Goal: Find specific page/section: Find specific page/section

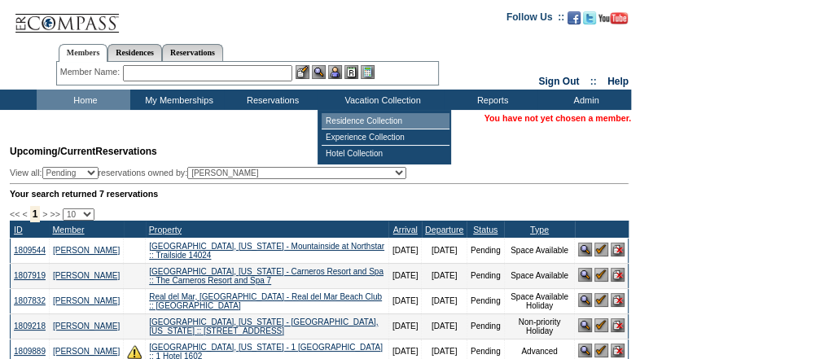
click at [391, 122] on td "Residence Collection" at bounding box center [386, 121] width 128 height 16
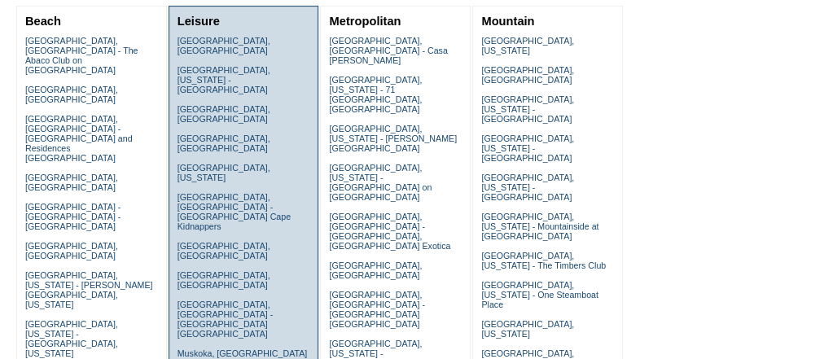
scroll to position [195, 0]
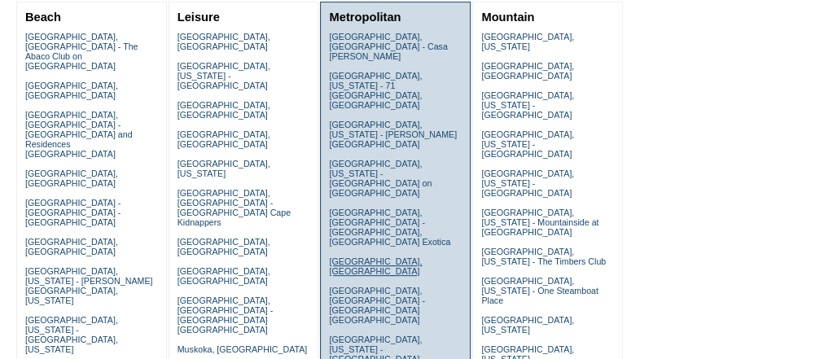
click at [386, 257] on link "Florence, Italy" at bounding box center [375, 267] width 93 height 20
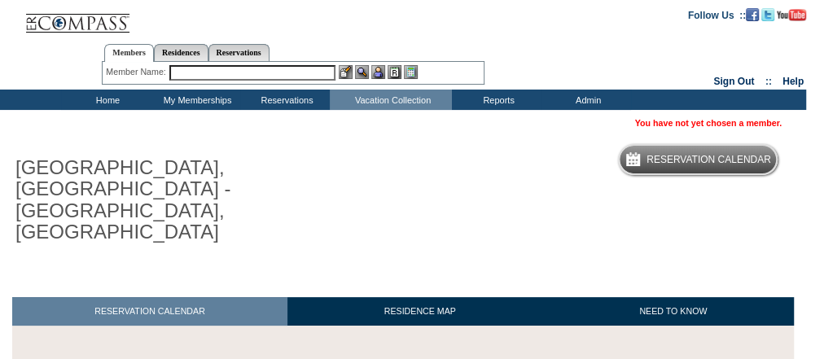
scroll to position [195, 0]
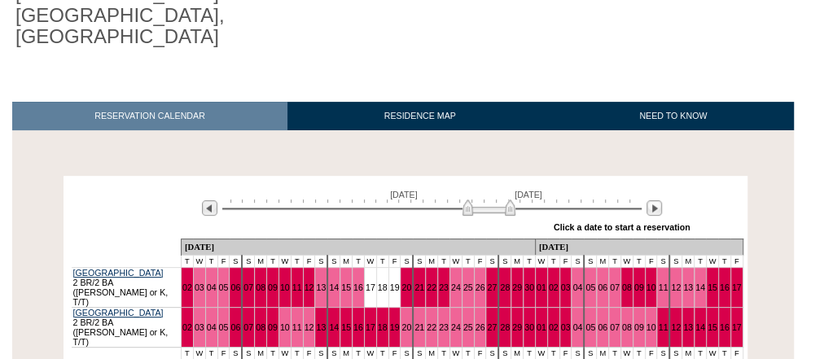
drag, startPoint x: 370, startPoint y: 147, endPoint x: 487, endPoint y: 141, distance: 117.5
click at [487, 200] on img at bounding box center [489, 208] width 53 height 16
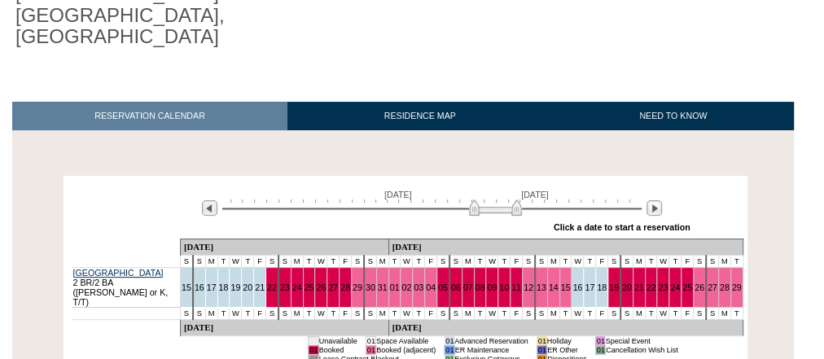
click at [500, 200] on img at bounding box center [495, 208] width 53 height 16
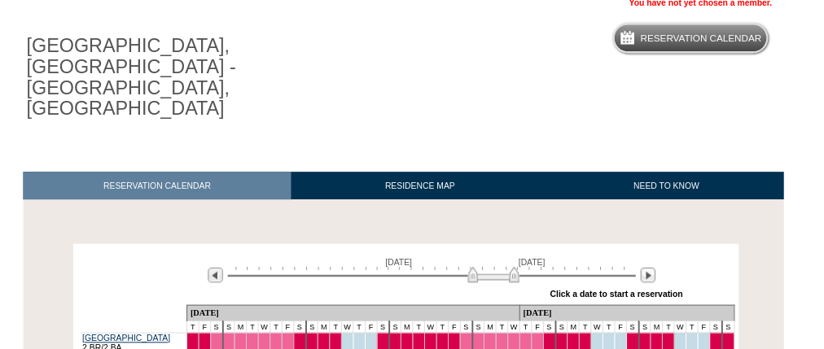
scroll to position [0, 0]
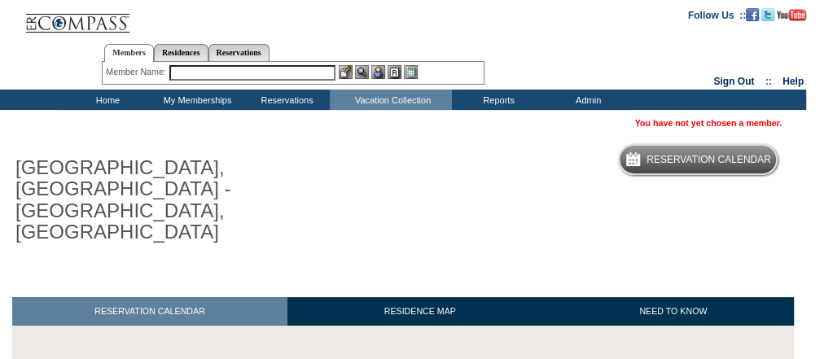
click at [204, 63] on div "Member Name: Destination or Residence: ReservationId:" at bounding box center [293, 73] width 383 height 23
click at [204, 69] on input "text" at bounding box center [252, 72] width 166 height 15
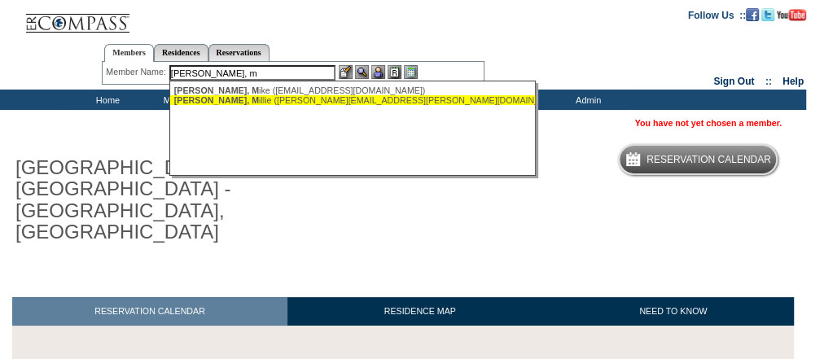
click at [239, 97] on div "[PERSON_NAME], [PERSON_NAME] ([PERSON_NAME][EMAIL_ADDRESS][PERSON_NAME][DOMAIN_…" at bounding box center [353, 100] width 358 height 10
type input "[PERSON_NAME] ([PERSON_NAME][EMAIL_ADDRESS][PERSON_NAME][DOMAIN_NAME])"
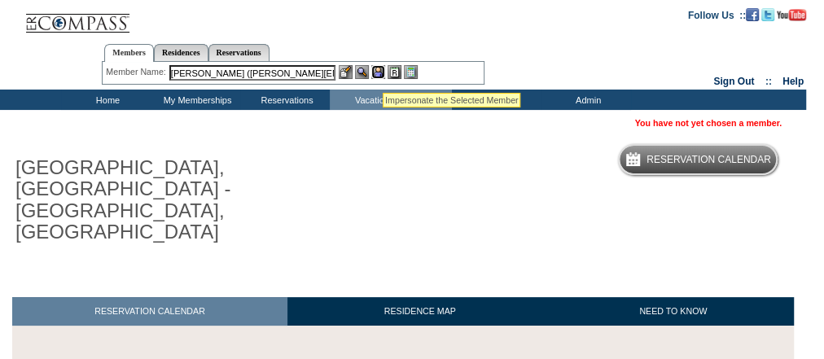
click at [378, 73] on img at bounding box center [378, 72] width 14 height 14
click at [363, 72] on img at bounding box center [362, 72] width 14 height 14
